Goal: Task Accomplishment & Management: Use online tool/utility

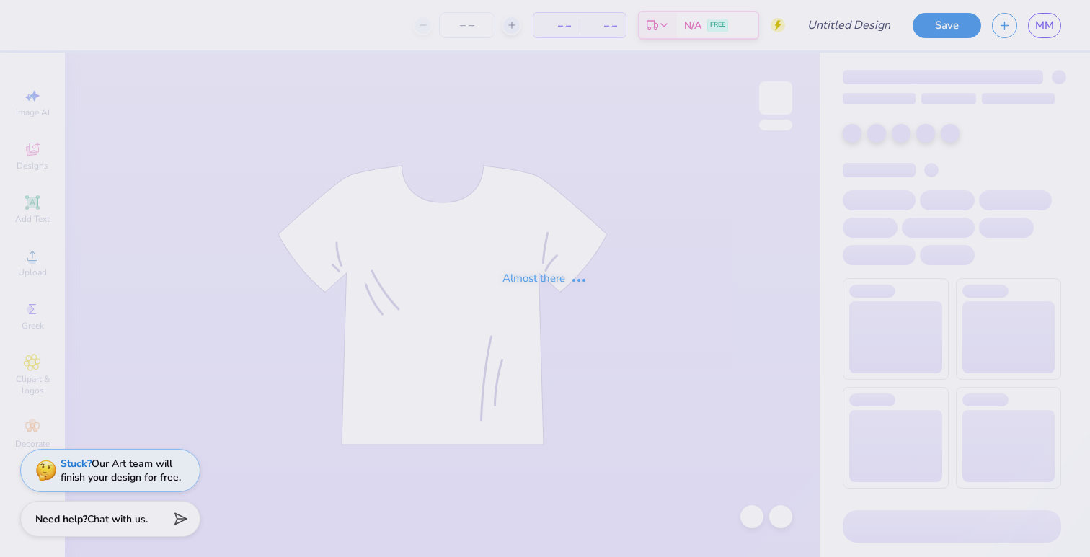
type input "plain sdt"
type input "12"
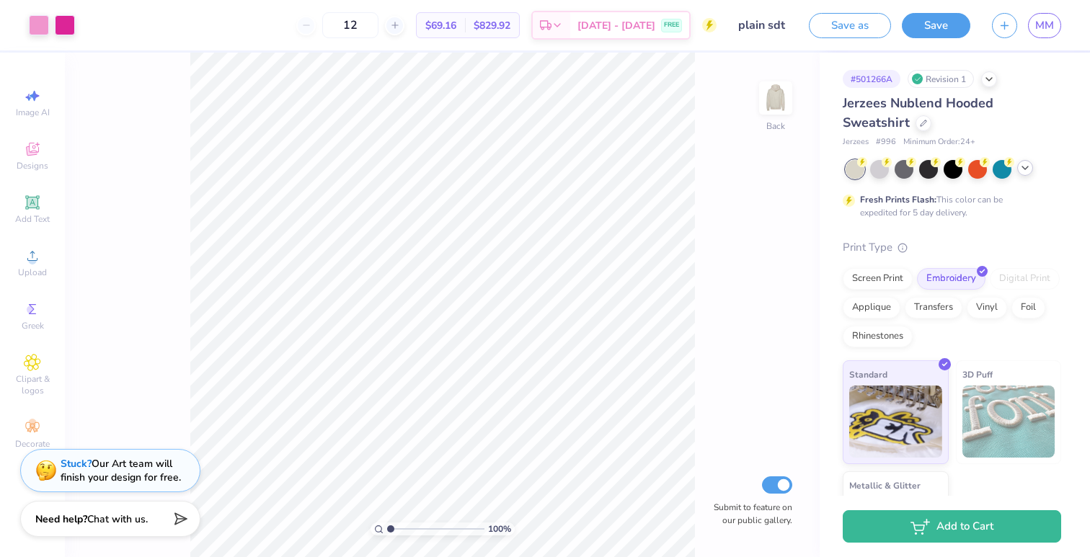
click at [1027, 169] on icon at bounding box center [1026, 168] width 12 height 12
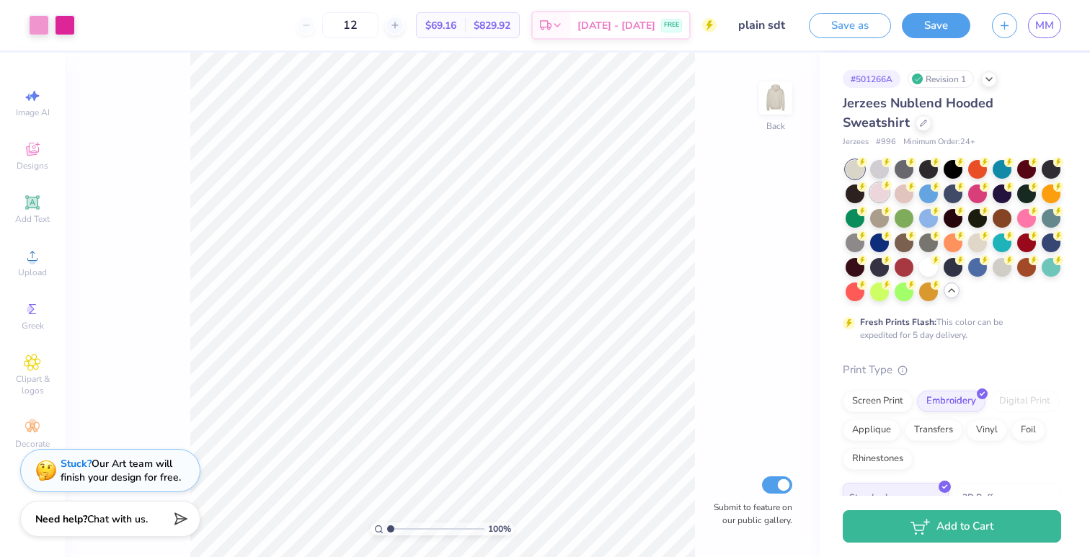
click at [884, 190] on div at bounding box center [879, 192] width 19 height 19
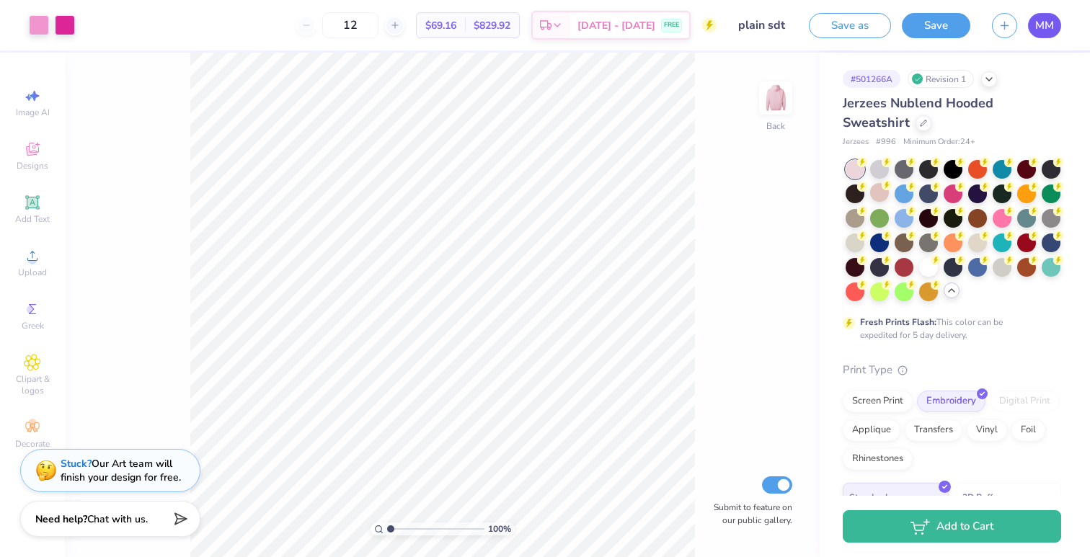
click at [1052, 31] on span "MM" at bounding box center [1044, 25] width 19 height 17
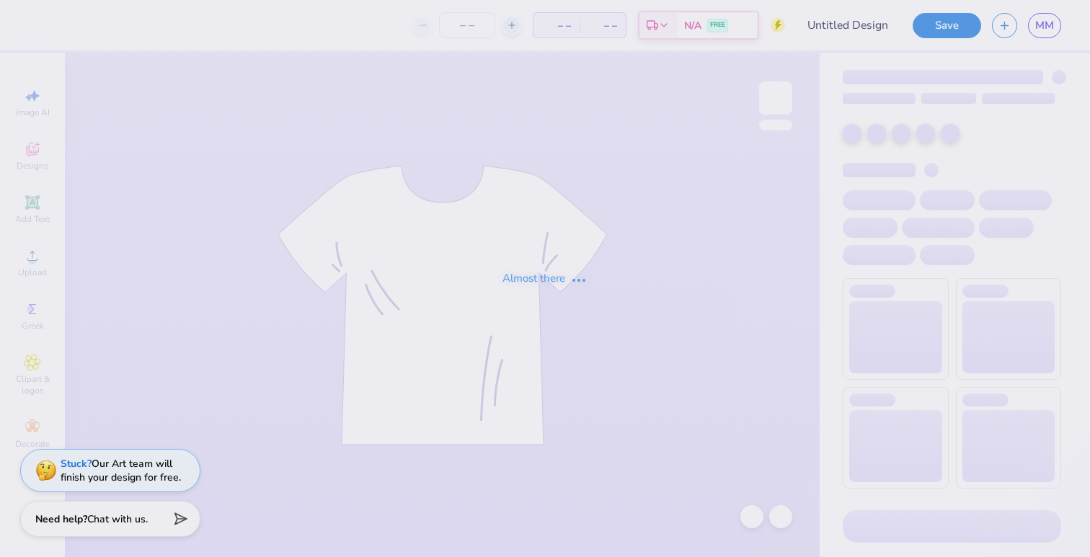
type input "plain sdt"
type input "12"
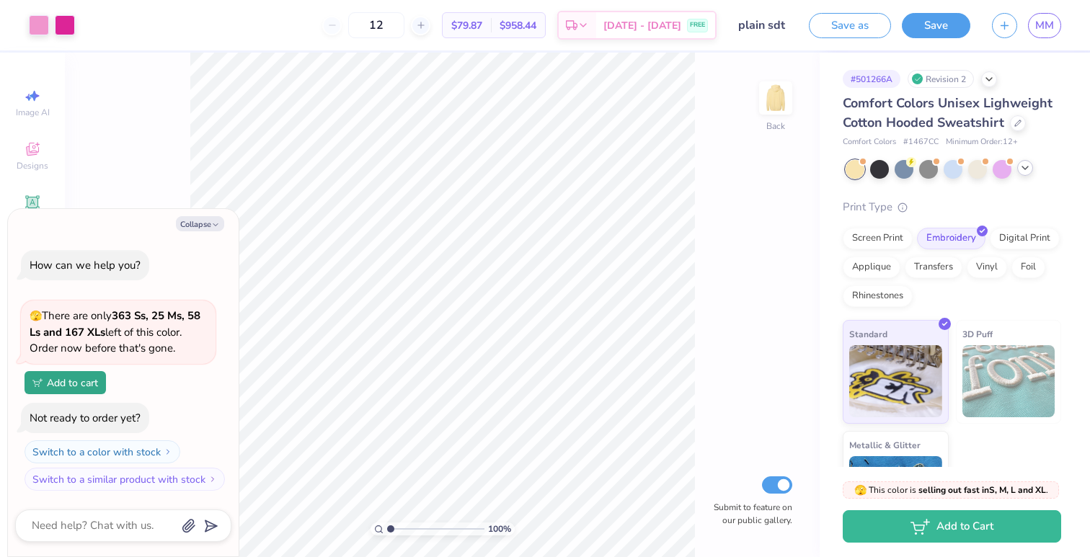
click at [1026, 171] on icon at bounding box center [1026, 168] width 12 height 12
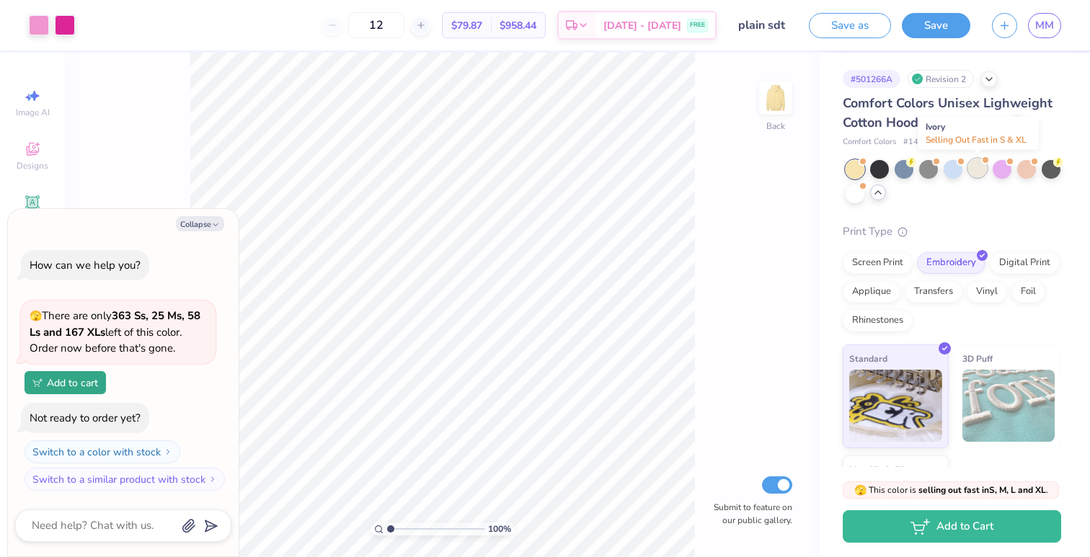
click at [977, 170] on div at bounding box center [977, 168] width 19 height 19
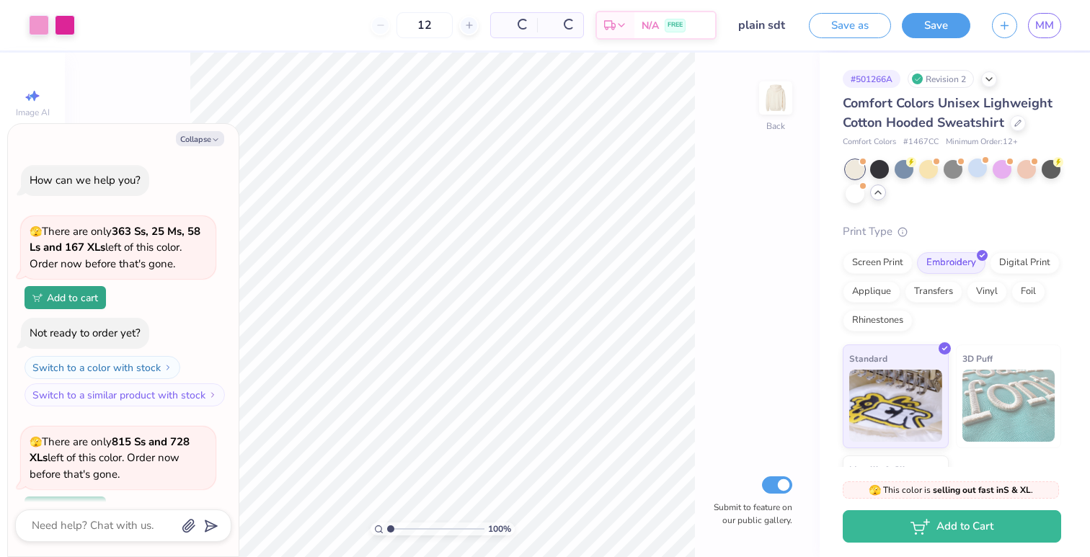
scroll to position [125, 0]
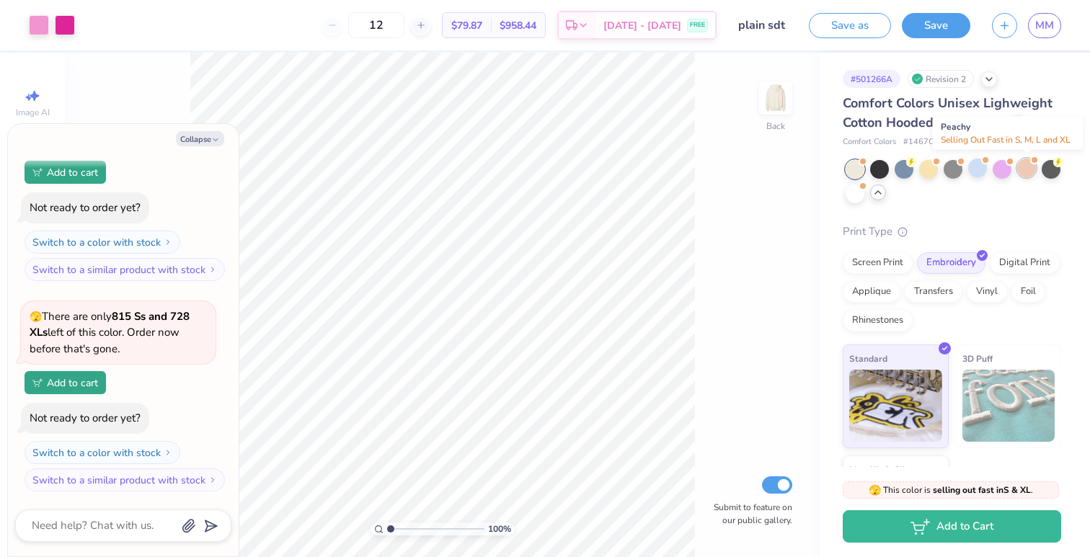
click at [1033, 167] on div at bounding box center [1026, 168] width 19 height 19
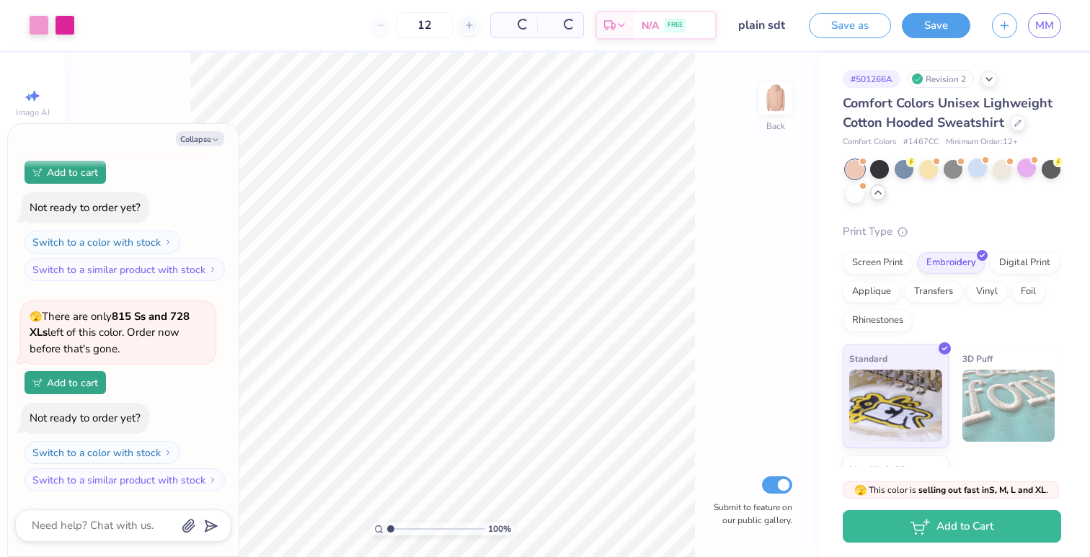
scroll to position [336, 0]
click at [999, 168] on div at bounding box center [1002, 168] width 19 height 19
click at [929, 174] on div at bounding box center [928, 168] width 19 height 19
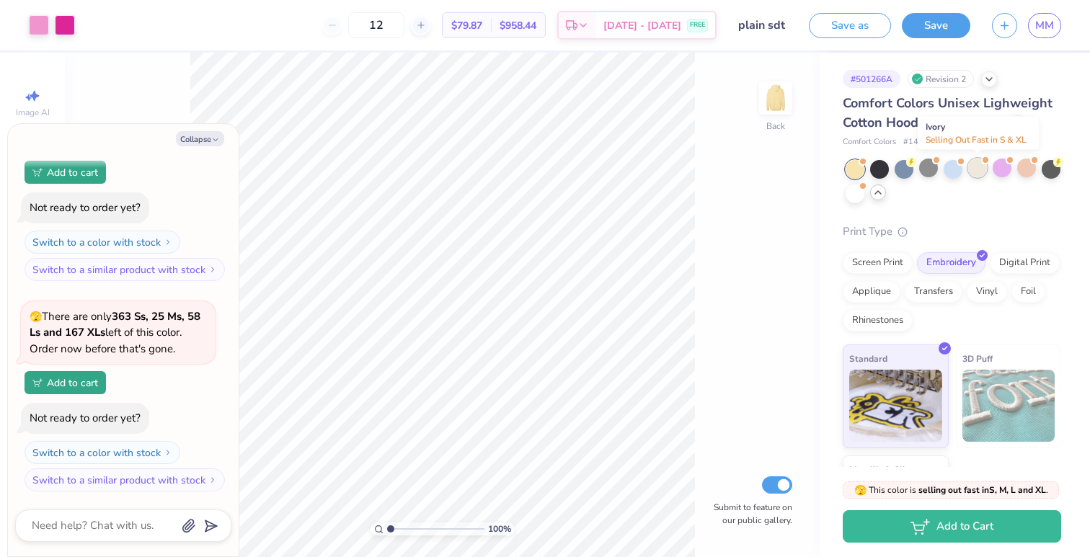
click at [980, 174] on div at bounding box center [977, 168] width 19 height 19
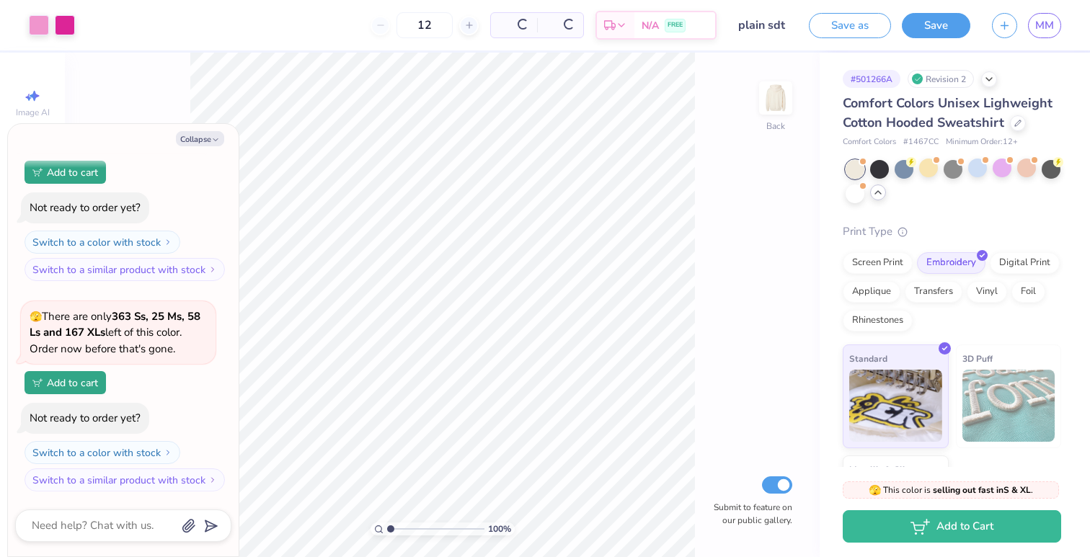
scroll to position [968, 0]
click at [1048, 32] on span "MM" at bounding box center [1044, 25] width 19 height 17
type textarea "x"
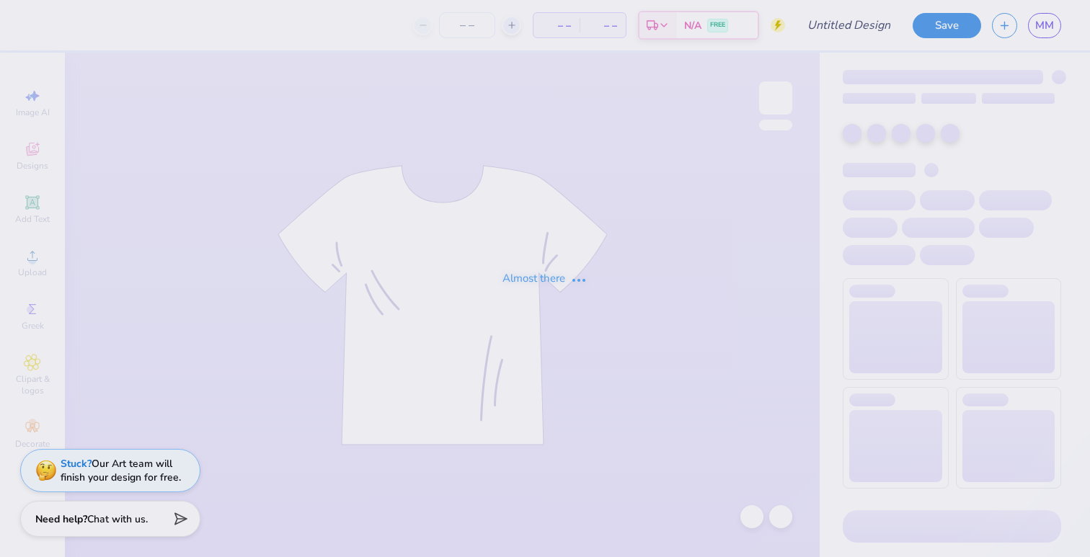
type input "graphic"
type input "200"
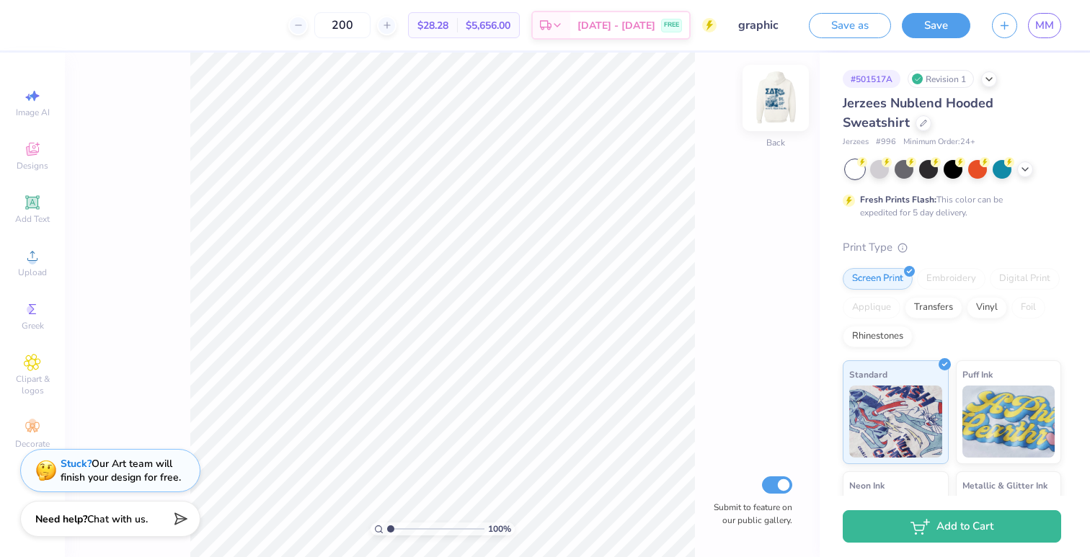
click at [785, 99] on img at bounding box center [776, 98] width 58 height 58
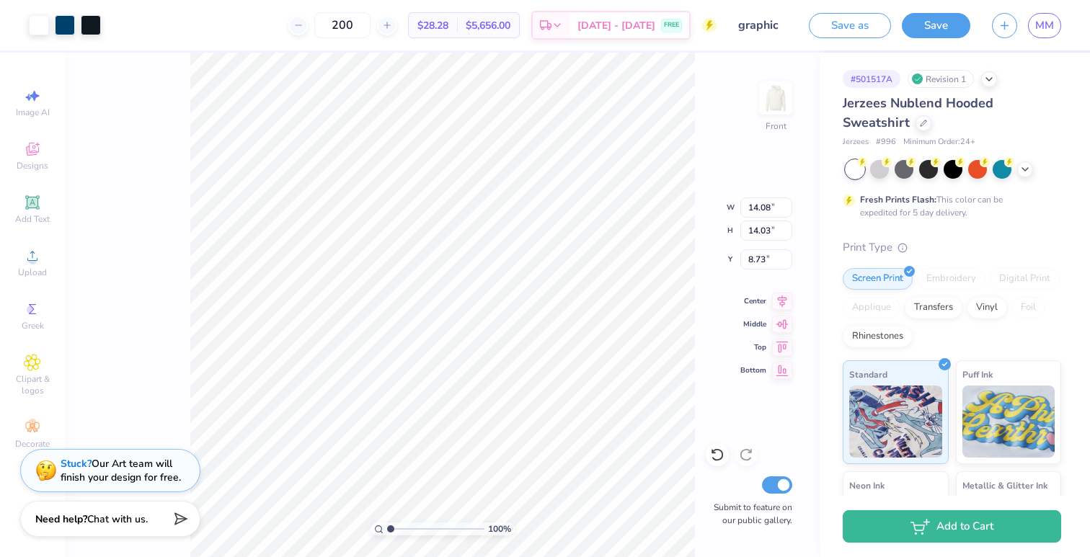
type input "8.73"
click at [935, 28] on button "Save" at bounding box center [936, 23] width 69 height 25
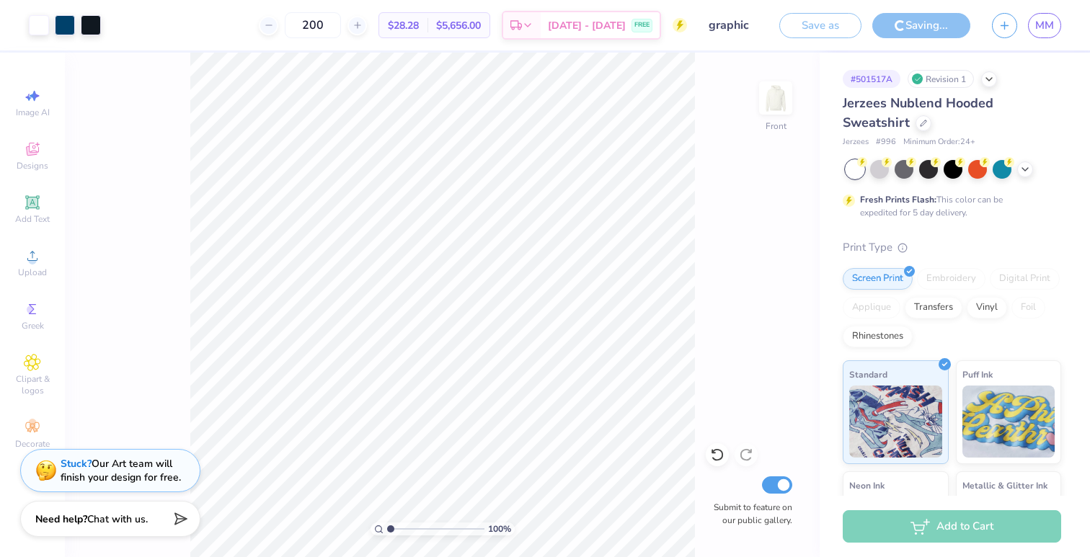
click at [922, 27] on div "Saving..." at bounding box center [922, 25] width 98 height 25
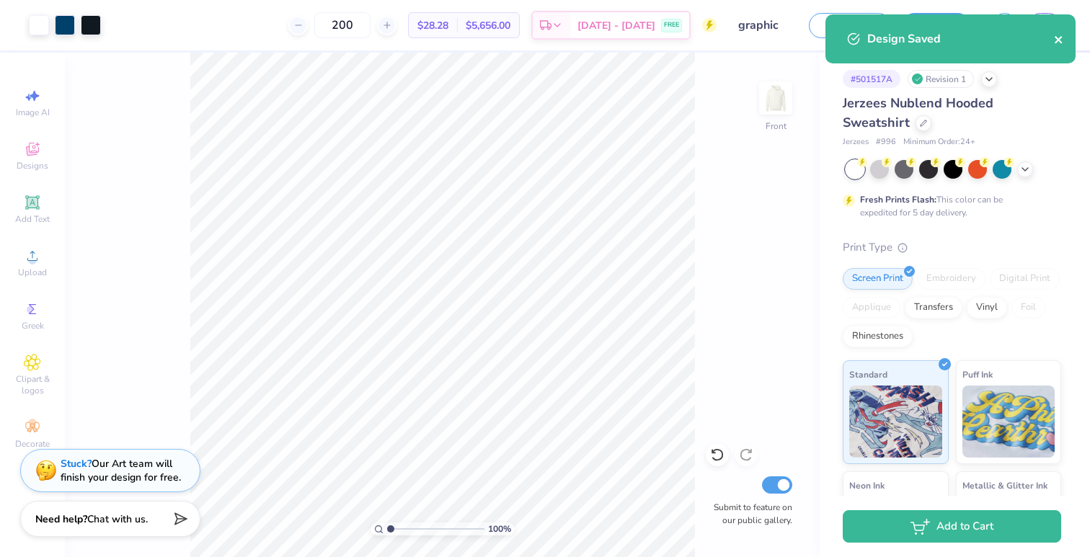
click at [1060, 38] on icon "close" at bounding box center [1058, 39] width 7 height 7
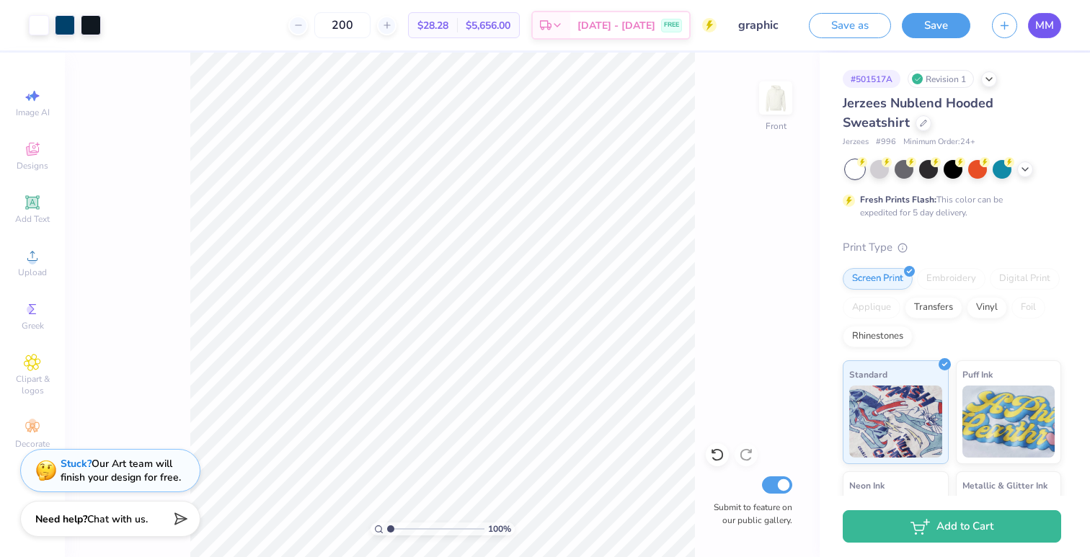
click at [1044, 25] on span "MM" at bounding box center [1044, 25] width 19 height 17
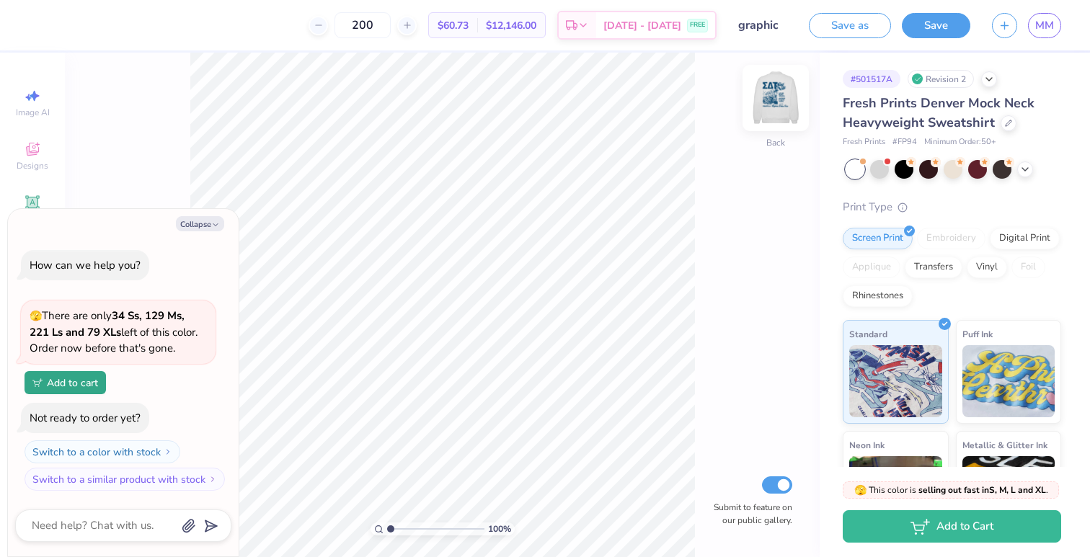
click at [774, 96] on img at bounding box center [776, 98] width 58 height 58
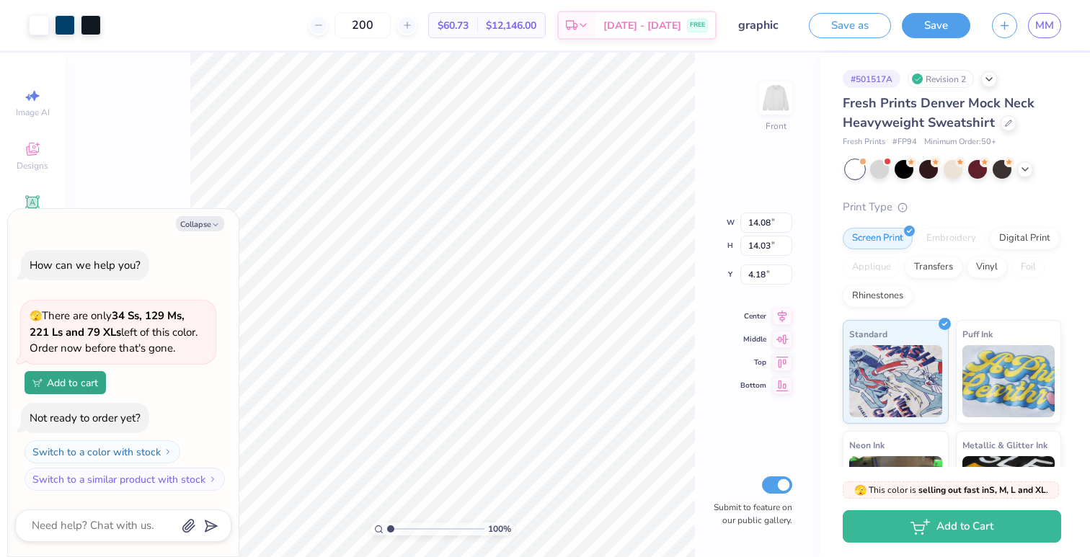
type textarea "x"
type input "8.14"
click at [928, 13] on button "Save" at bounding box center [936, 23] width 69 height 25
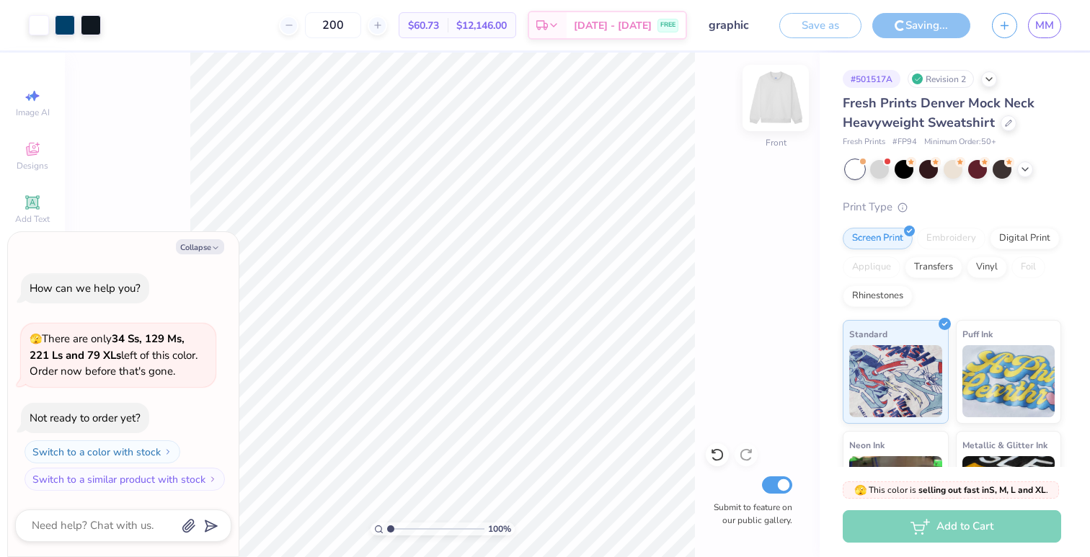
click at [766, 107] on img at bounding box center [776, 98] width 58 height 58
click at [780, 103] on img at bounding box center [776, 98] width 58 height 58
click at [204, 242] on button "Collapse" at bounding box center [200, 246] width 48 height 15
type textarea "x"
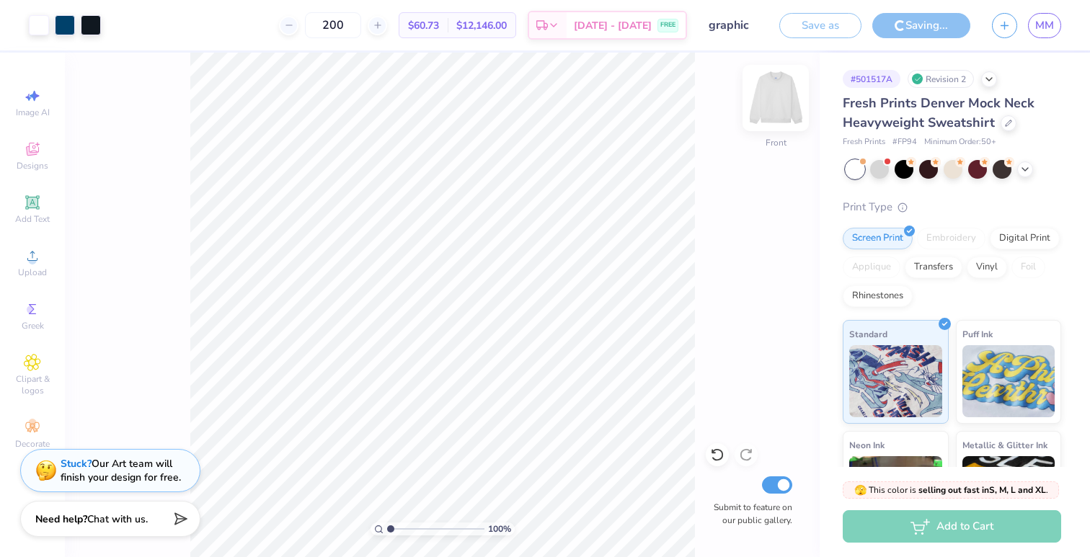
click at [774, 96] on img at bounding box center [776, 98] width 58 height 58
click at [774, 105] on img at bounding box center [776, 98] width 58 height 58
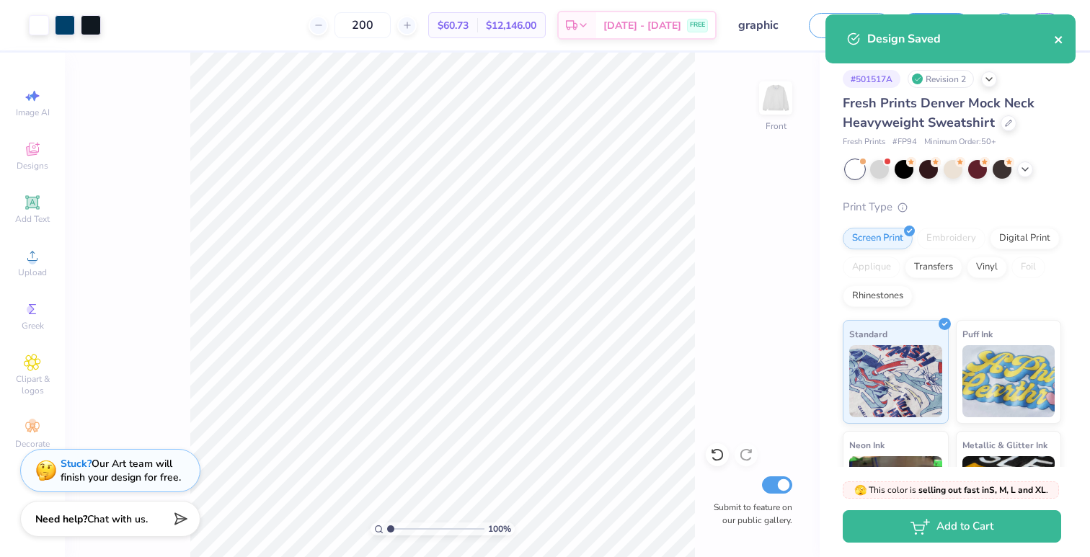
click at [1059, 37] on icon "close" at bounding box center [1059, 40] width 10 height 12
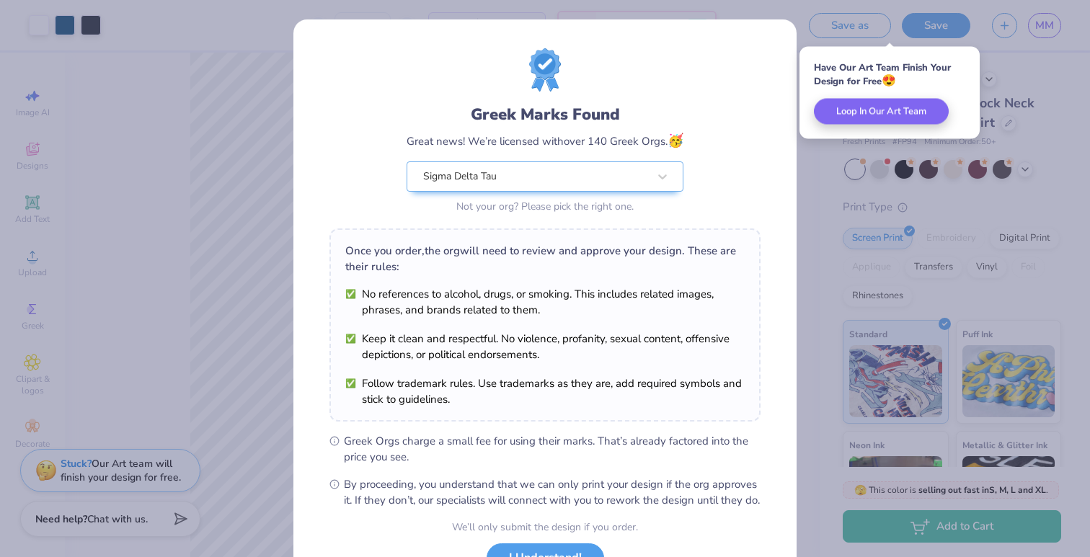
scroll to position [118, 0]
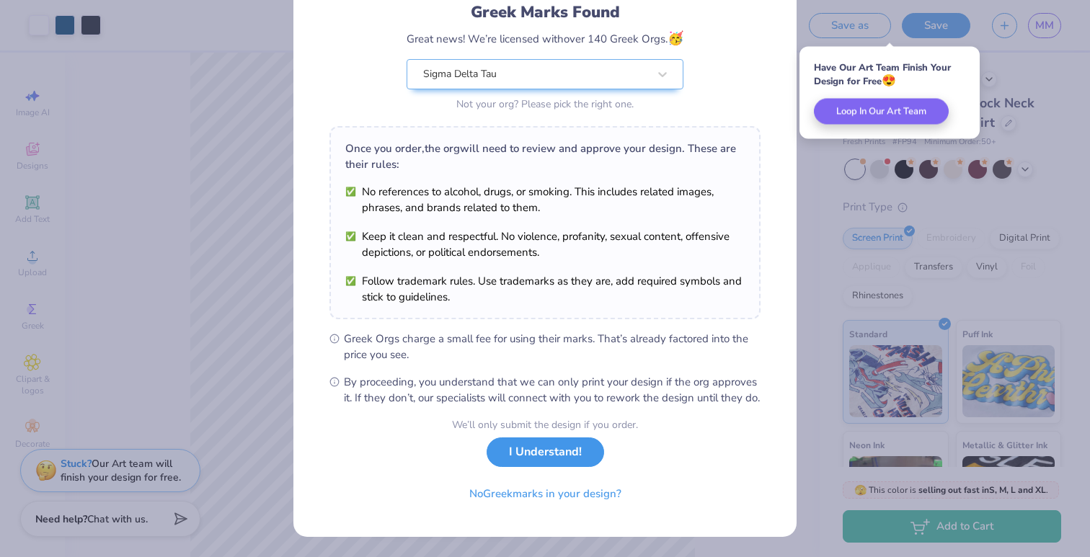
click at [562, 469] on div "We’ll only submit the design if you order. I Understand! No Greek marks in your…" at bounding box center [545, 463] width 186 height 91
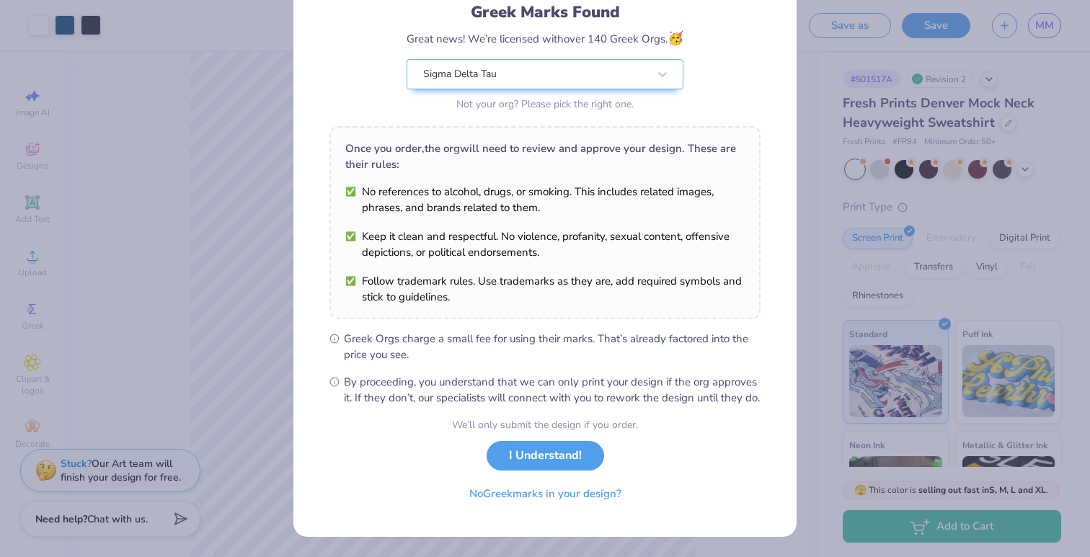
click at [849, 221] on div "Greek Marks Found Great news! We’re licensed with over 140 Greek Orgs. 🥳 Sigma …" at bounding box center [545, 278] width 1090 height 557
click at [516, 458] on button "I Understand!" at bounding box center [546, 453] width 118 height 30
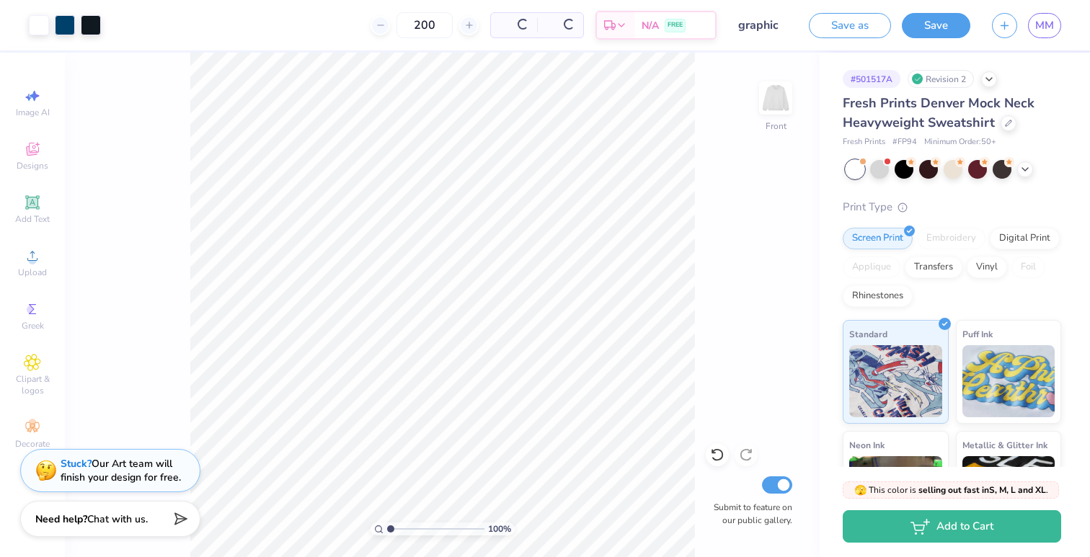
scroll to position [0, 0]
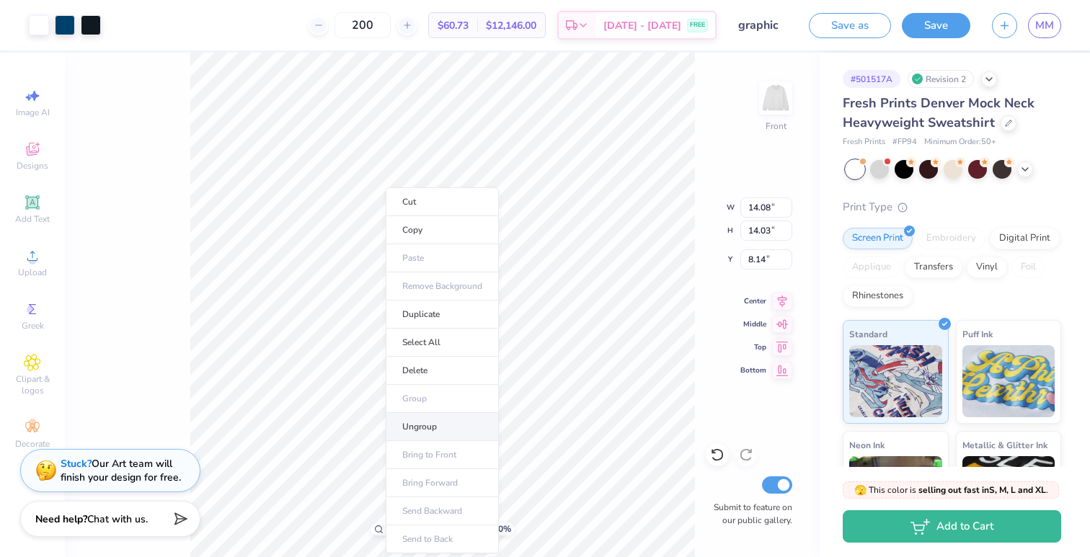
click at [452, 430] on li "Ungroup" at bounding box center [442, 427] width 113 height 28
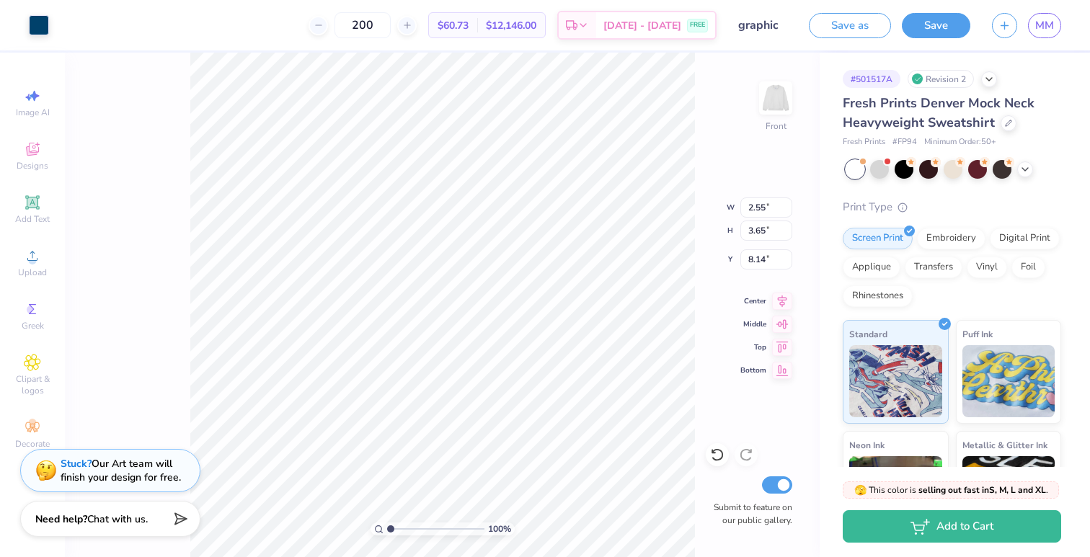
type input "5.76"
click at [1039, 21] on span "MM" at bounding box center [1044, 25] width 19 height 17
